Goal: Task Accomplishment & Management: Use online tool/utility

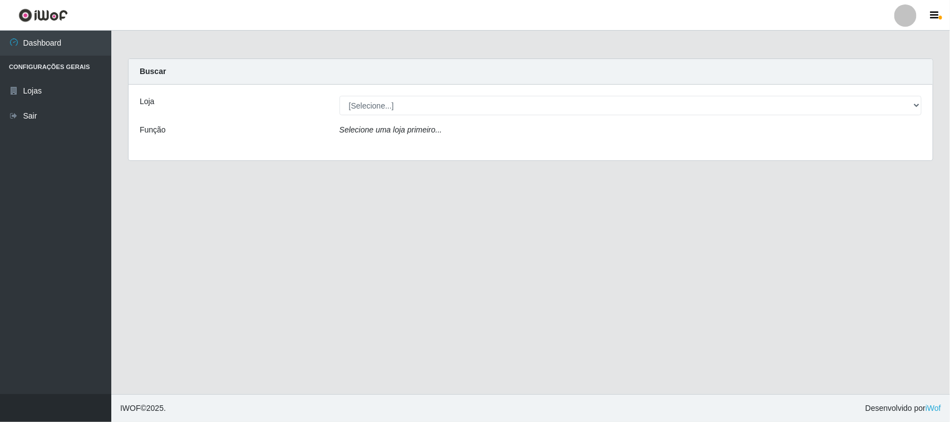
select select "158"
click at [340, 96] on select "[Selecione...] Rede Compras Supermercados - LOJA 1" at bounding box center [631, 105] width 582 height 19
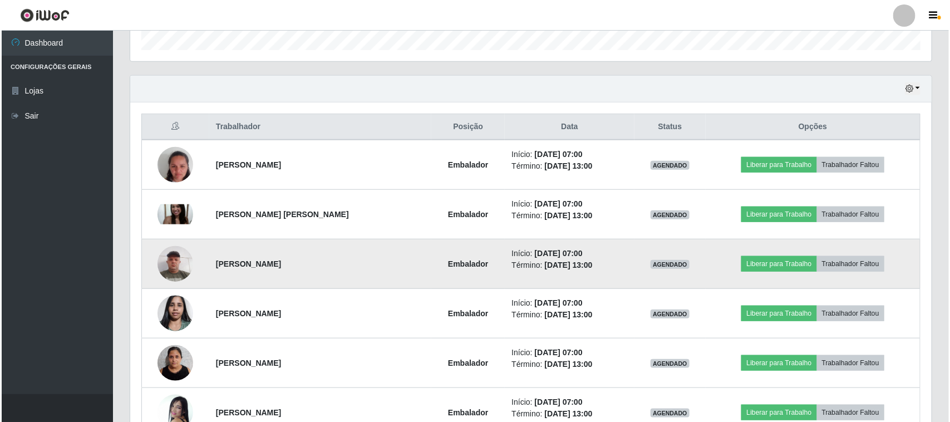
scroll to position [418, 0]
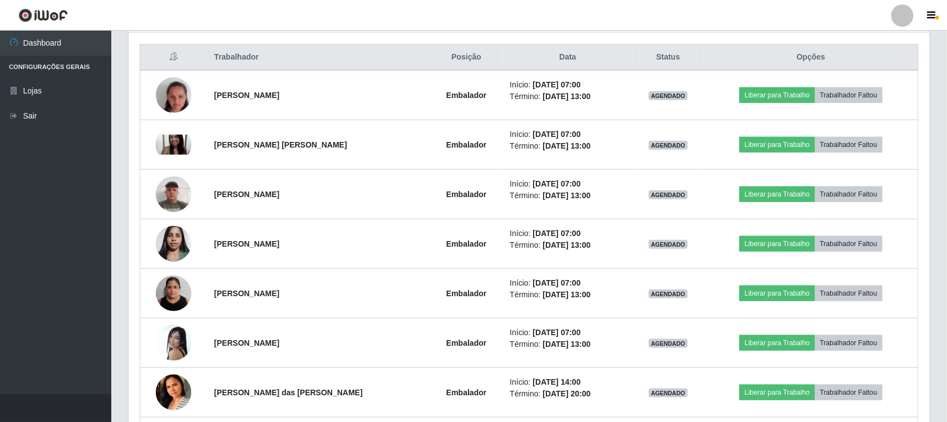
drag, startPoint x: 858, startPoint y: 39, endPoint x: 841, endPoint y: 39, distance: 17.3
click at [858, 39] on div "Trabalhador Posição Data Status Opções [PERSON_NAME] araujo Embalador Início: […" at bounding box center [530, 355] width 802 height 644
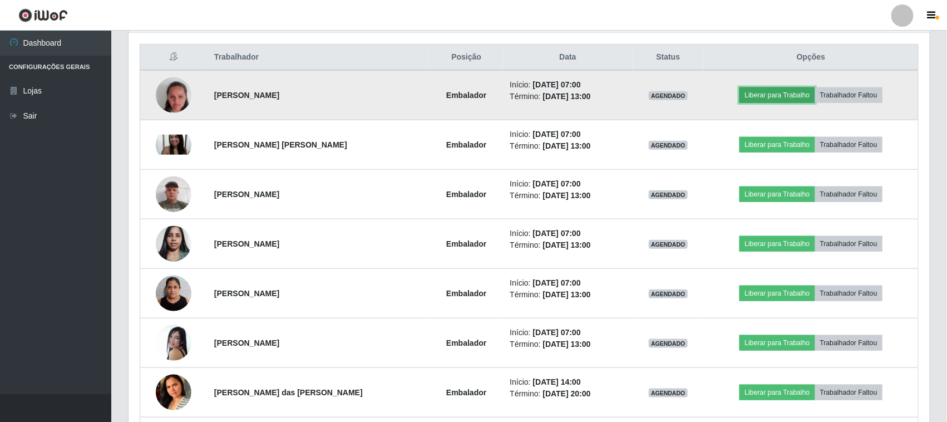
click at [761, 92] on button "Liberar para Trabalho" at bounding box center [777, 95] width 75 height 16
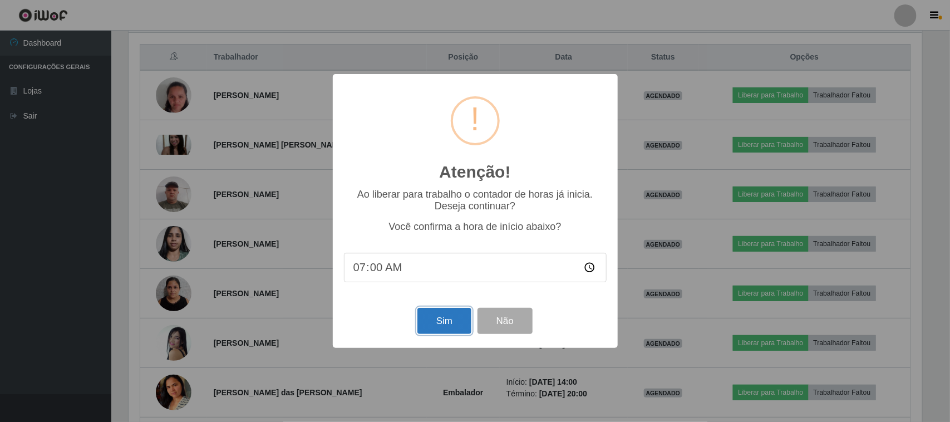
click at [446, 334] on button "Sim" at bounding box center [445, 321] width 54 height 26
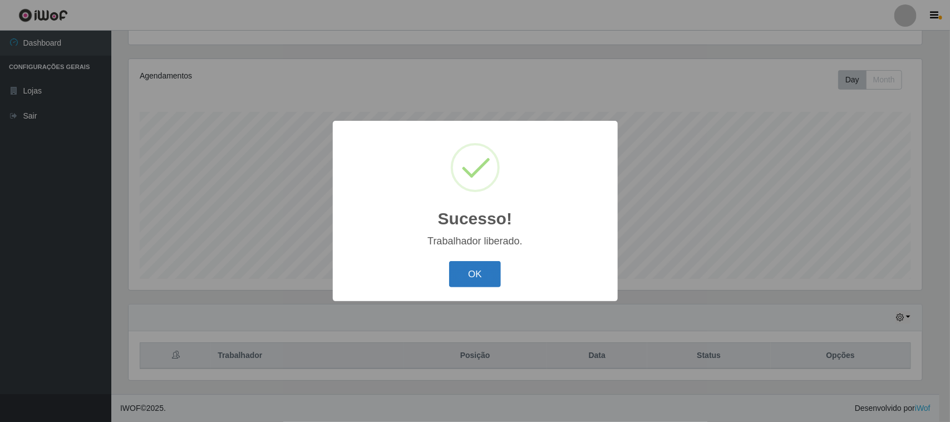
click at [463, 271] on button "OK" at bounding box center [475, 274] width 52 height 26
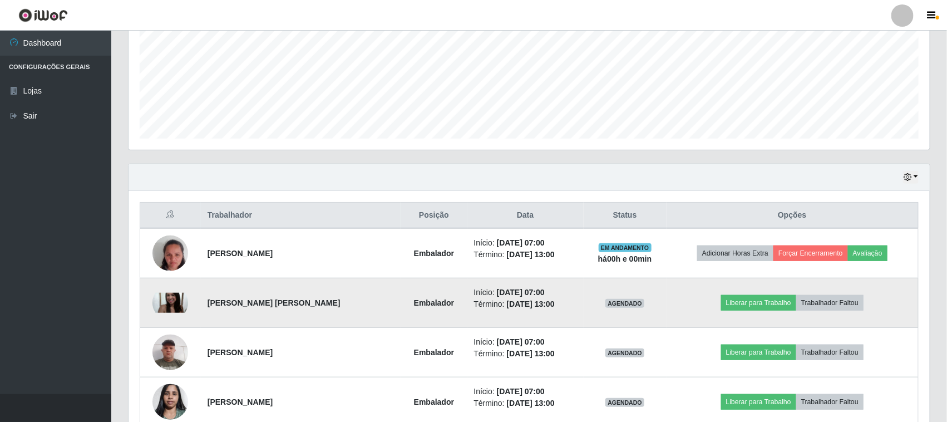
scroll to position [399, 0]
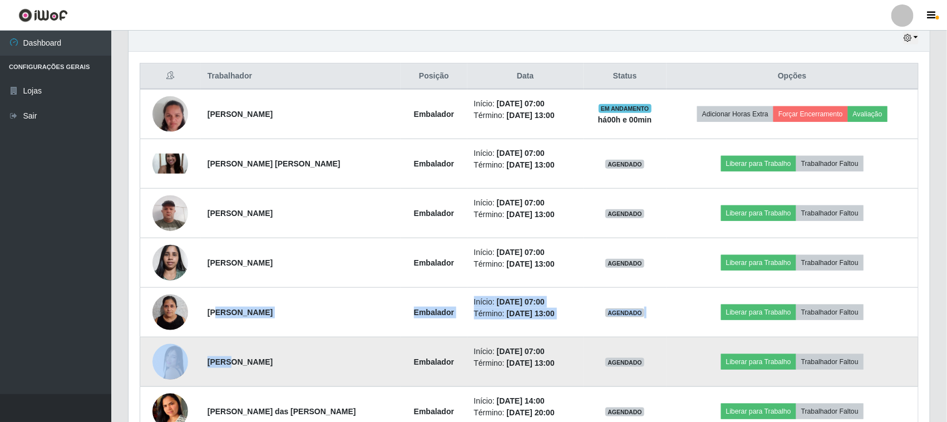
drag, startPoint x: 221, startPoint y: 341, endPoint x: 230, endPoint y: 357, distance: 18.9
click at [230, 357] on tbody "[PERSON_NAME] araujo Embalador Início: [DATE] 07:00 Término: [DATE] 13:00 EM AN…" at bounding box center [529, 386] width 779 height 595
drag, startPoint x: 228, startPoint y: 355, endPoint x: 240, endPoint y: 359, distance: 12.3
click at [229, 356] on td "[PERSON_NAME]" at bounding box center [301, 362] width 200 height 50
click at [755, 362] on button "Liberar para Trabalho" at bounding box center [758, 362] width 75 height 16
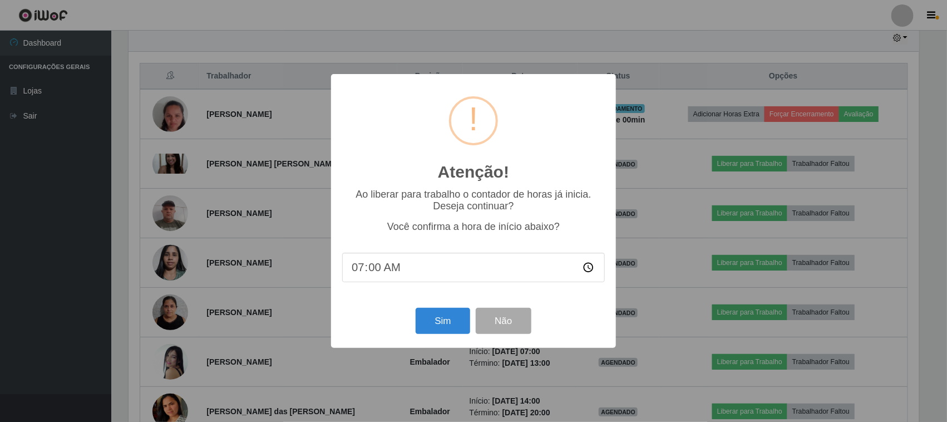
scroll to position [232, 794]
click at [445, 319] on button "Sim" at bounding box center [445, 321] width 54 height 26
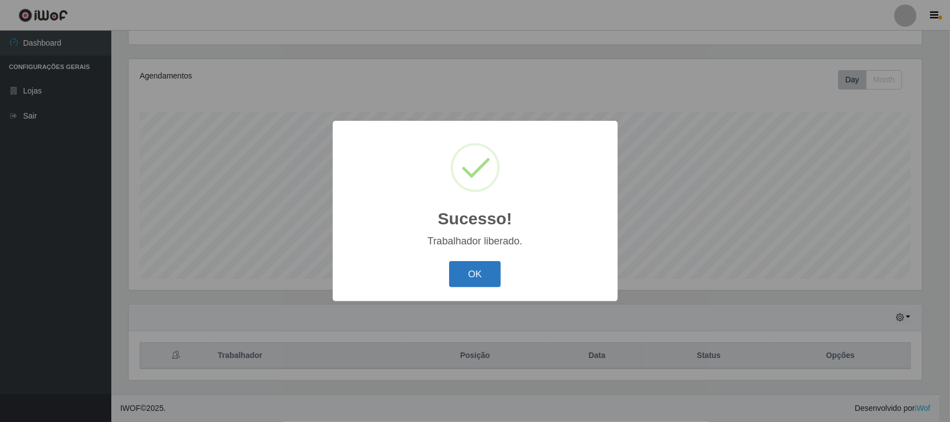
click at [472, 281] on button "OK" at bounding box center [475, 274] width 52 height 26
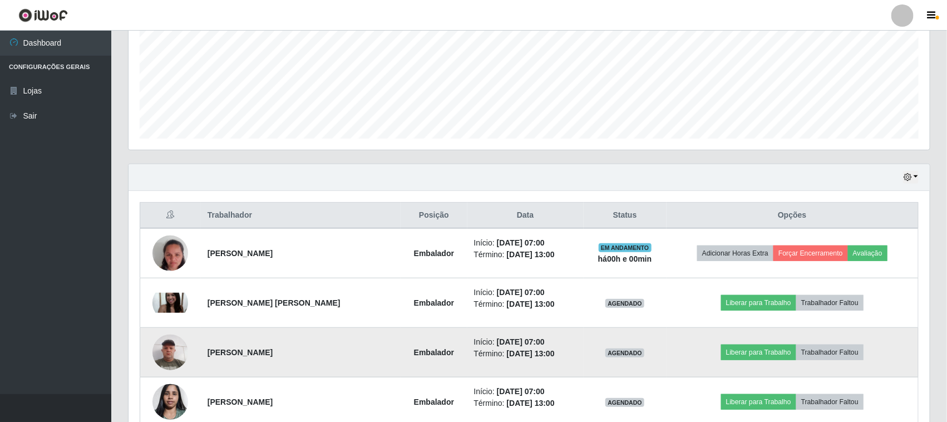
scroll to position [329, 0]
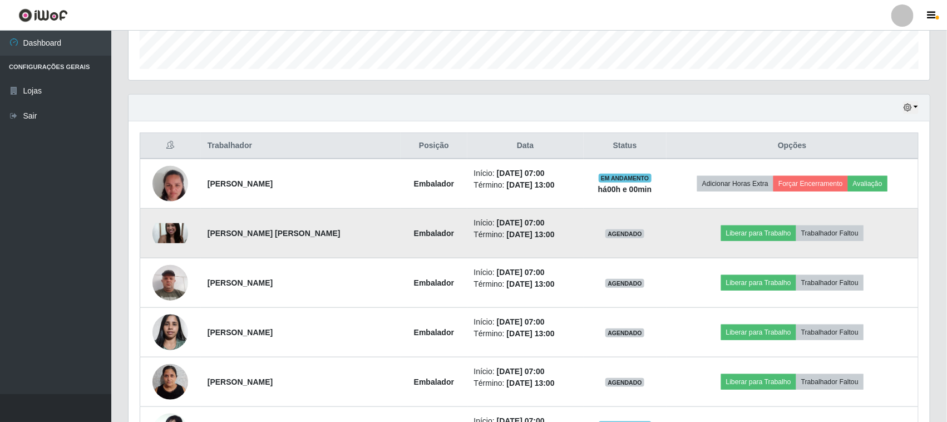
click at [747, 225] on td "Liberar para Trabalho Trabalhador Faltou" at bounding box center [793, 234] width 252 height 50
click at [726, 237] on button "Liberar para Trabalho" at bounding box center [758, 233] width 75 height 16
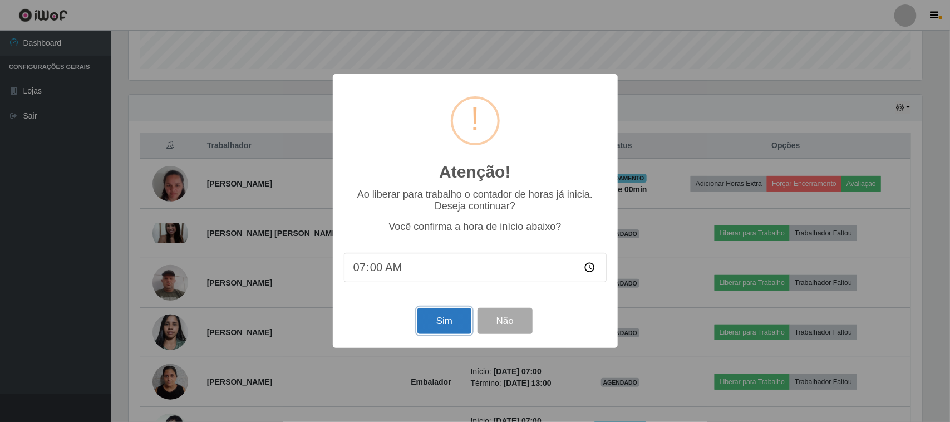
click at [445, 323] on button "Sim" at bounding box center [445, 321] width 54 height 26
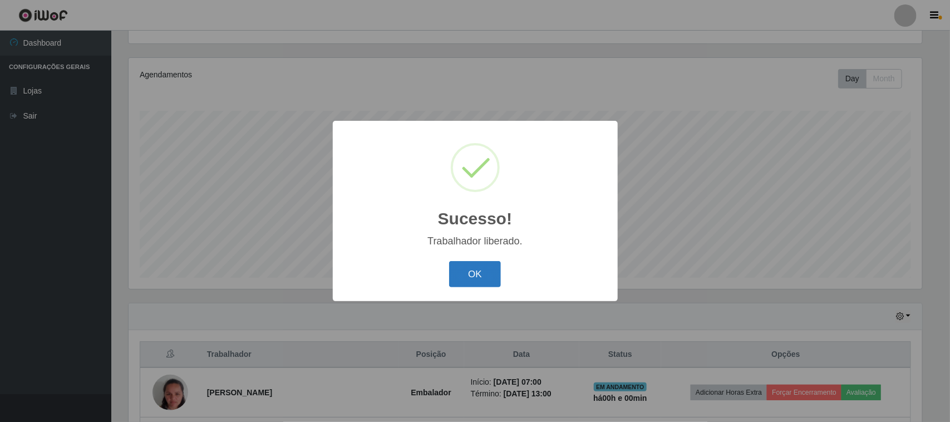
click at [484, 279] on button "OK" at bounding box center [475, 274] width 52 height 26
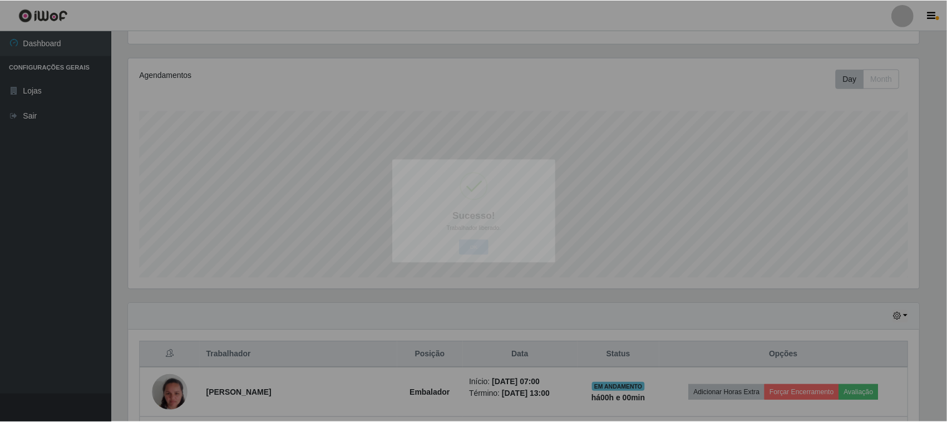
scroll to position [0, 0]
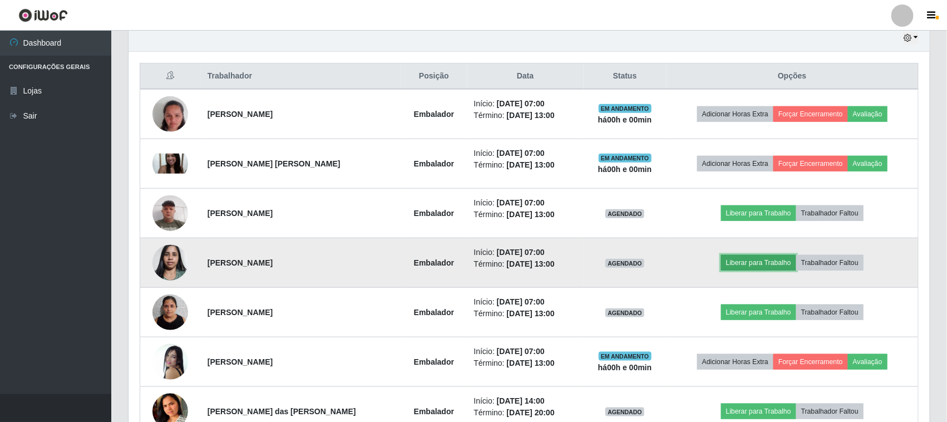
click at [747, 266] on button "Liberar para Trabalho" at bounding box center [758, 263] width 75 height 16
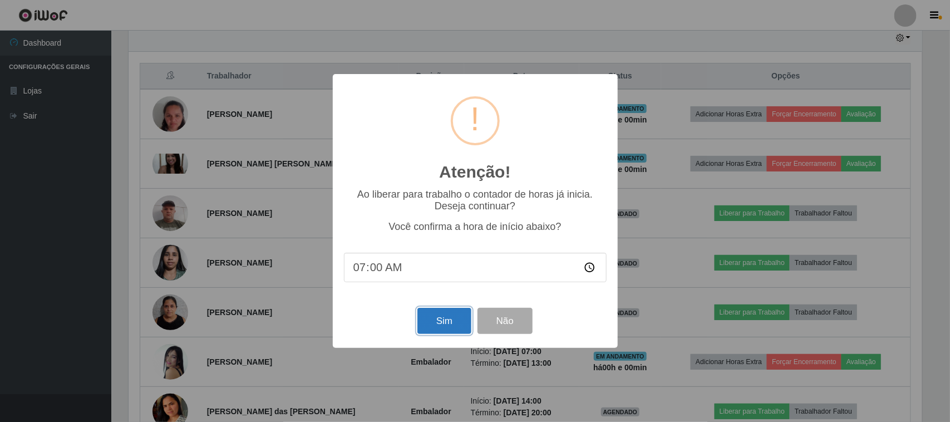
click at [453, 328] on button "Sim" at bounding box center [445, 321] width 54 height 26
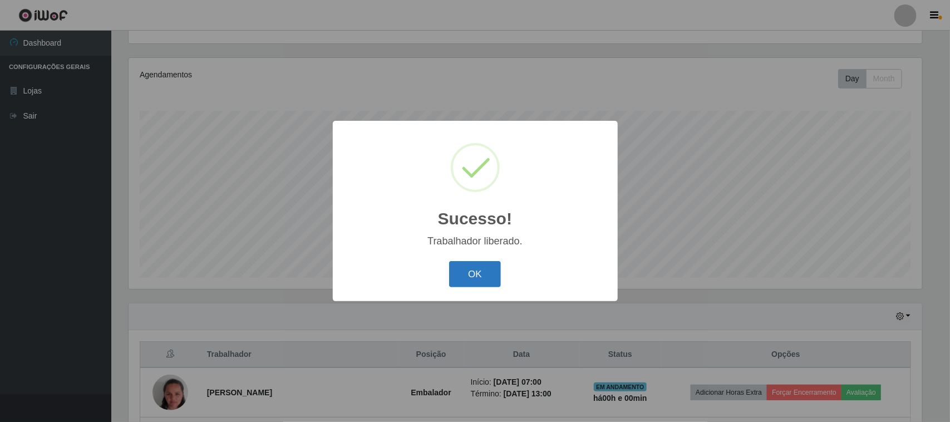
click at [477, 278] on button "OK" at bounding box center [475, 274] width 52 height 26
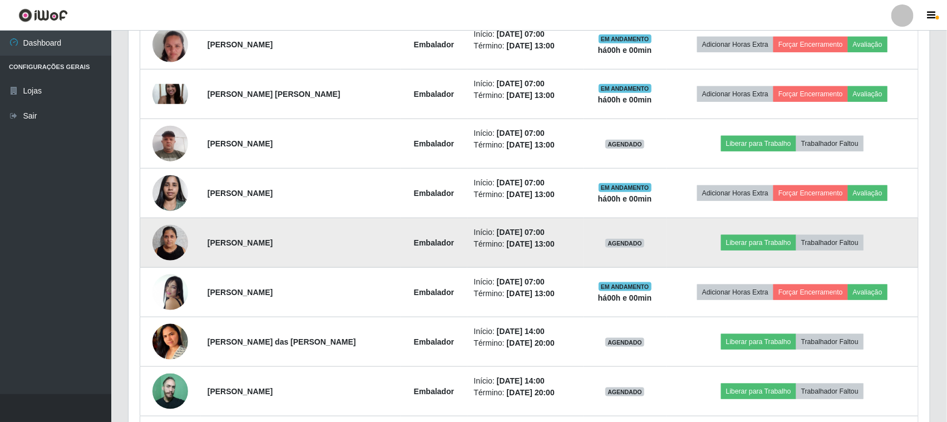
click at [179, 244] on img at bounding box center [171, 242] width 36 height 47
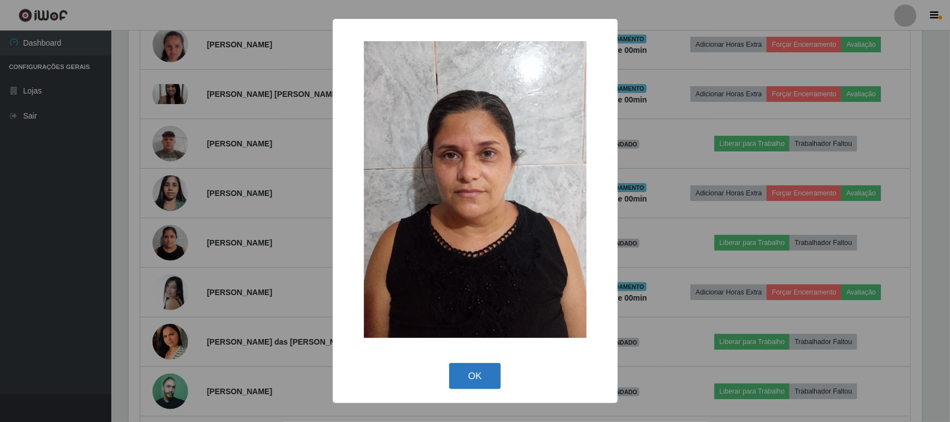
click at [474, 369] on button "OK" at bounding box center [475, 376] width 52 height 26
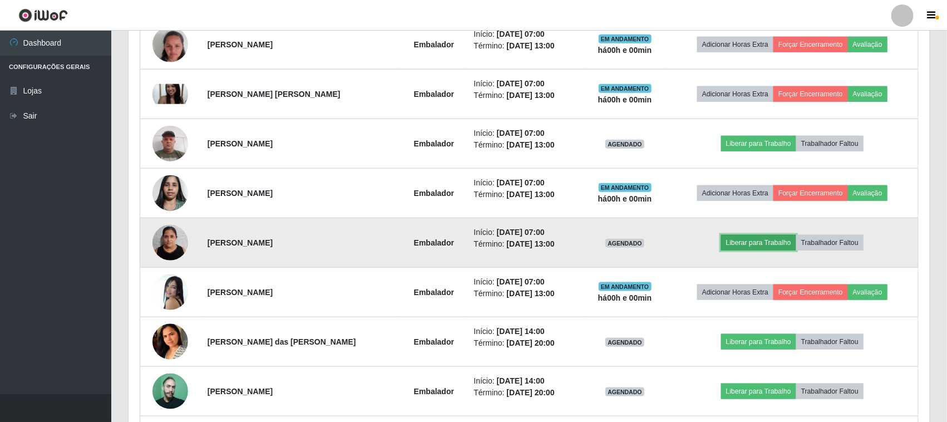
click at [761, 243] on button "Liberar para Trabalho" at bounding box center [758, 243] width 75 height 16
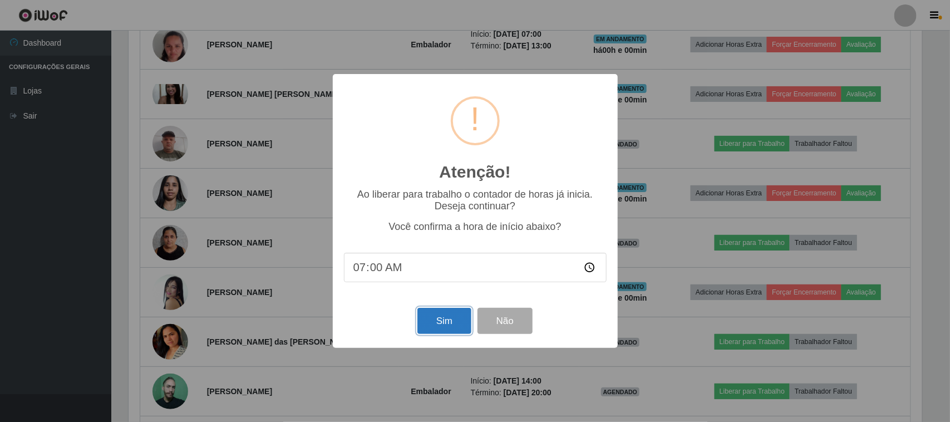
click at [426, 312] on button "Sim" at bounding box center [445, 321] width 54 height 26
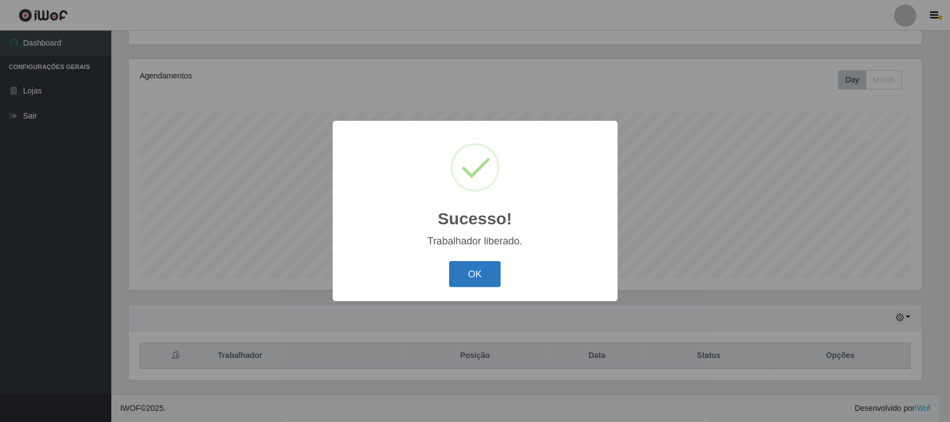
click at [487, 272] on button "OK" at bounding box center [475, 274] width 52 height 26
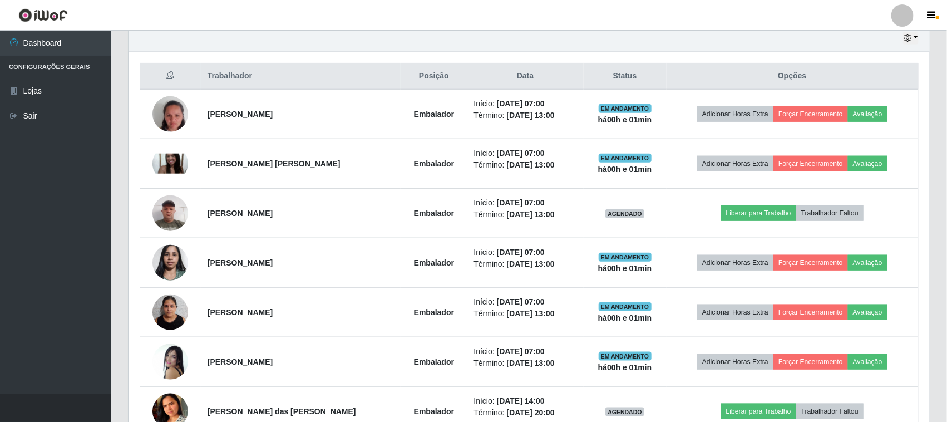
scroll to position [329, 0]
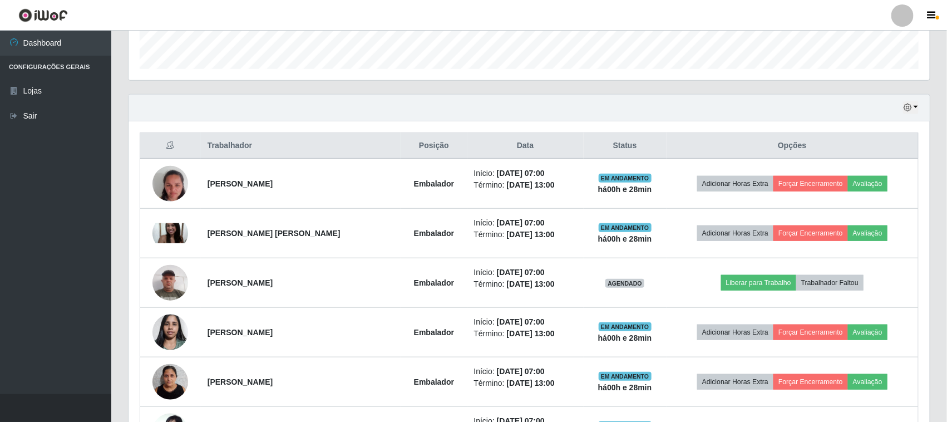
click at [849, 120] on div "Hoje 1 dia 3 dias 1 Semana Não encerrados" at bounding box center [530, 108] width 802 height 27
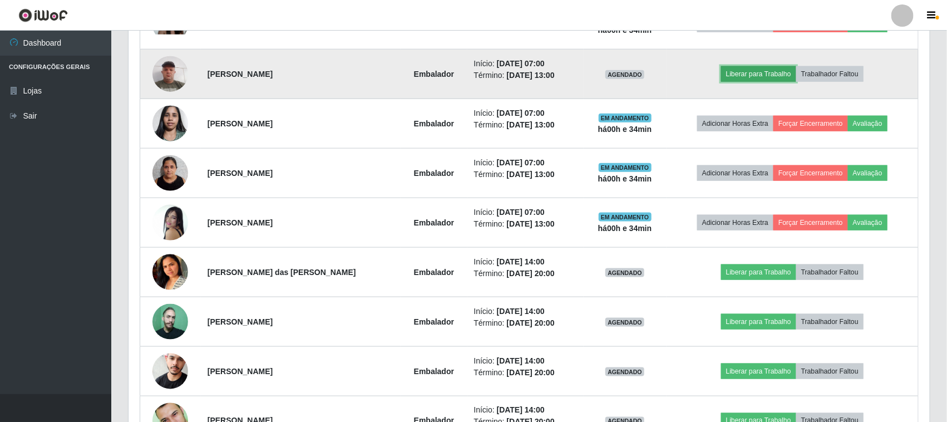
click at [747, 77] on button "Liberar para Trabalho" at bounding box center [758, 74] width 75 height 16
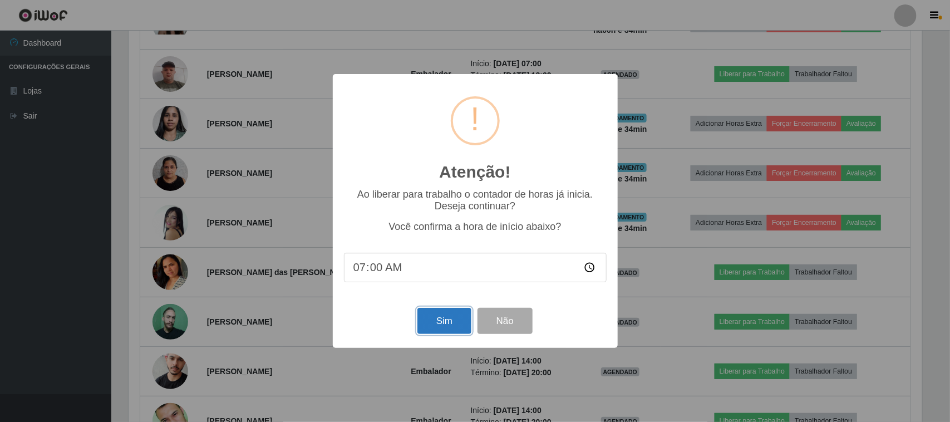
click at [443, 321] on button "Sim" at bounding box center [445, 321] width 54 height 26
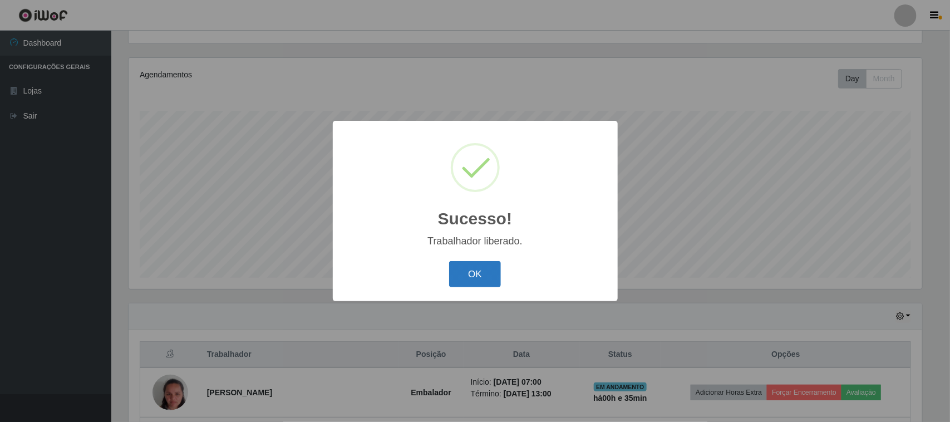
click at [464, 286] on button "OK" at bounding box center [475, 274] width 52 height 26
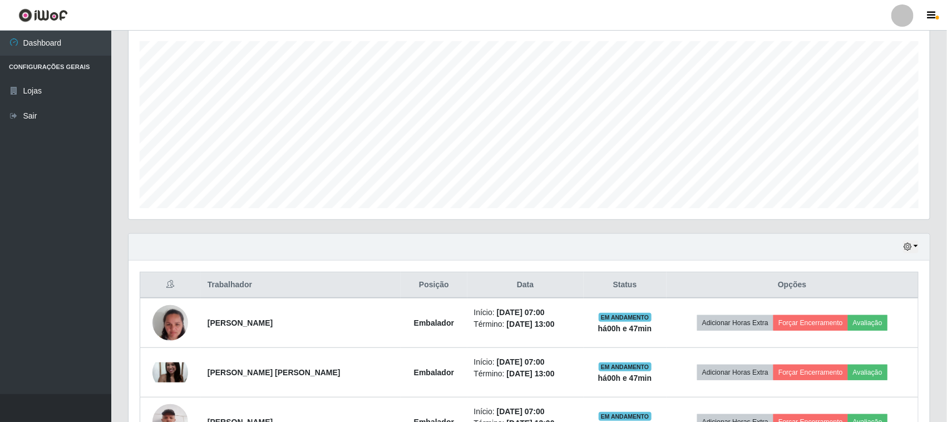
scroll to position [120, 0]
